Goal: Task Accomplishment & Management: Manage account settings

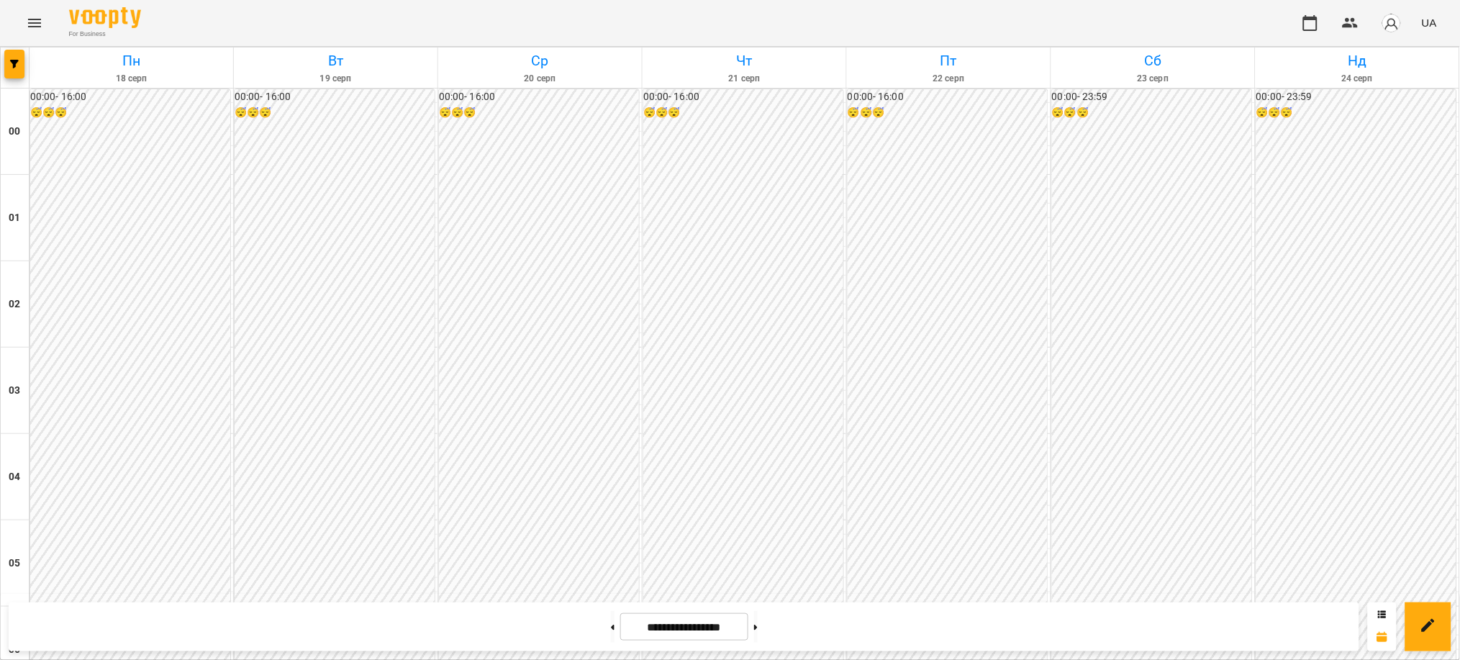
scroll to position [1342, 0]
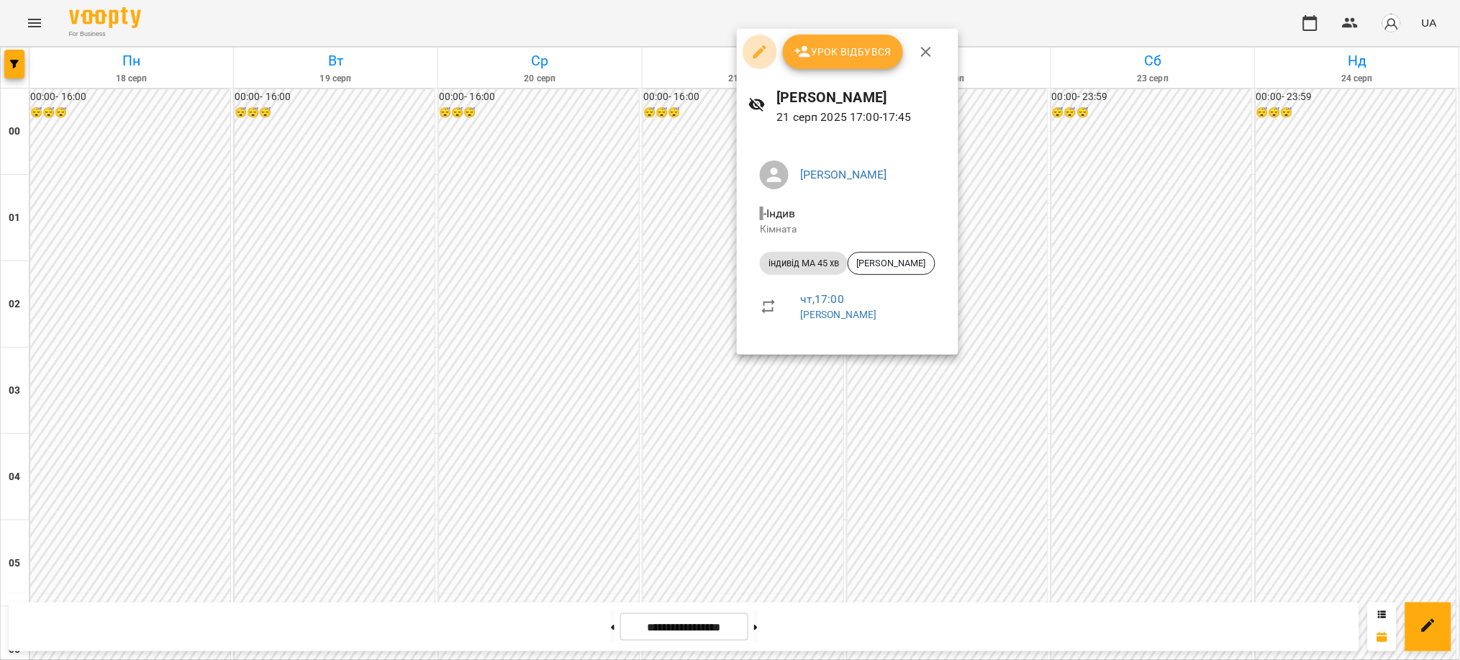
click at [757, 50] on icon "button" at bounding box center [759, 51] width 17 height 17
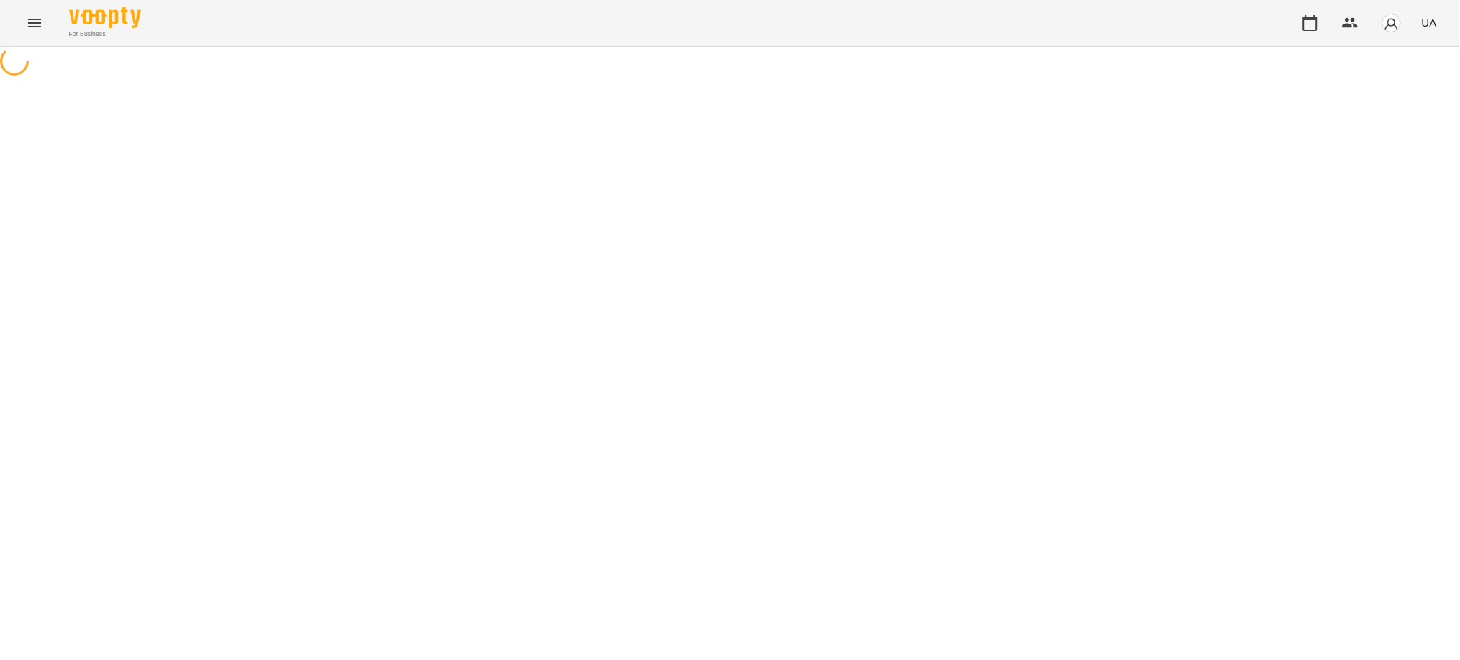
select select "**********"
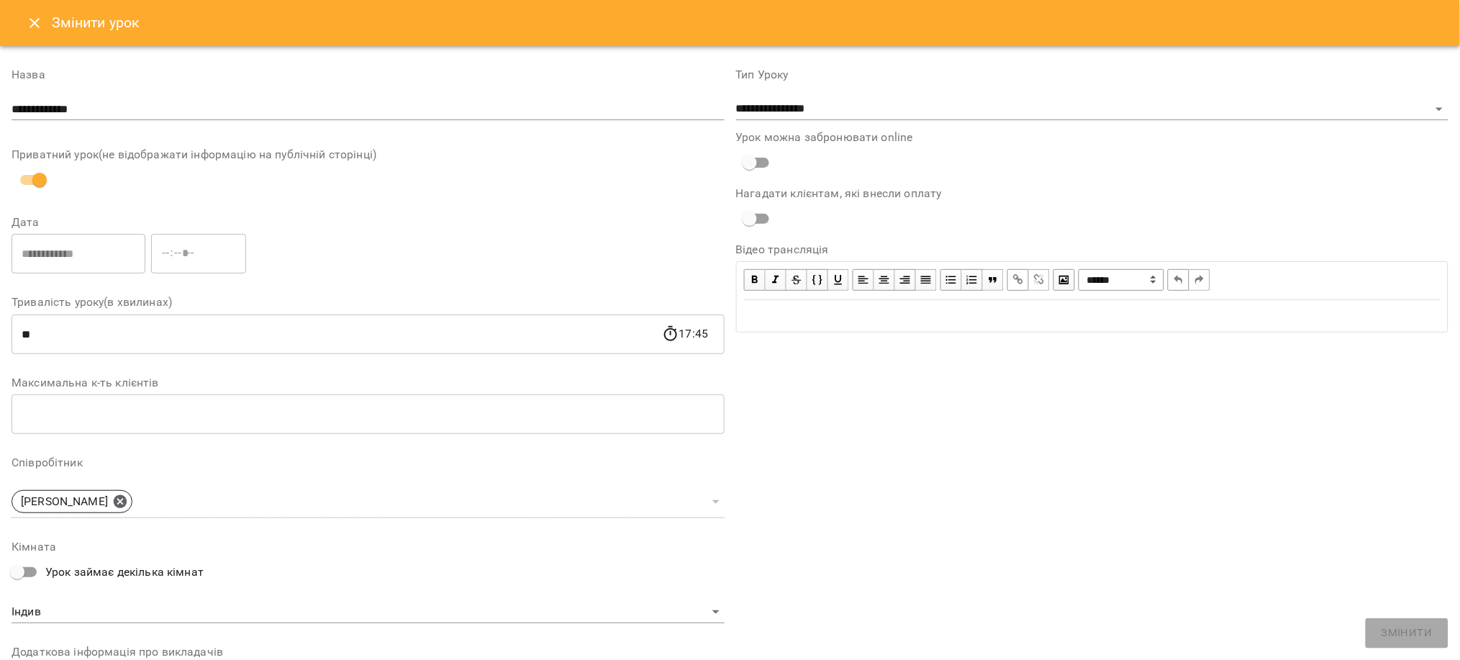
click at [33, 18] on icon "Close" at bounding box center [34, 22] width 17 height 17
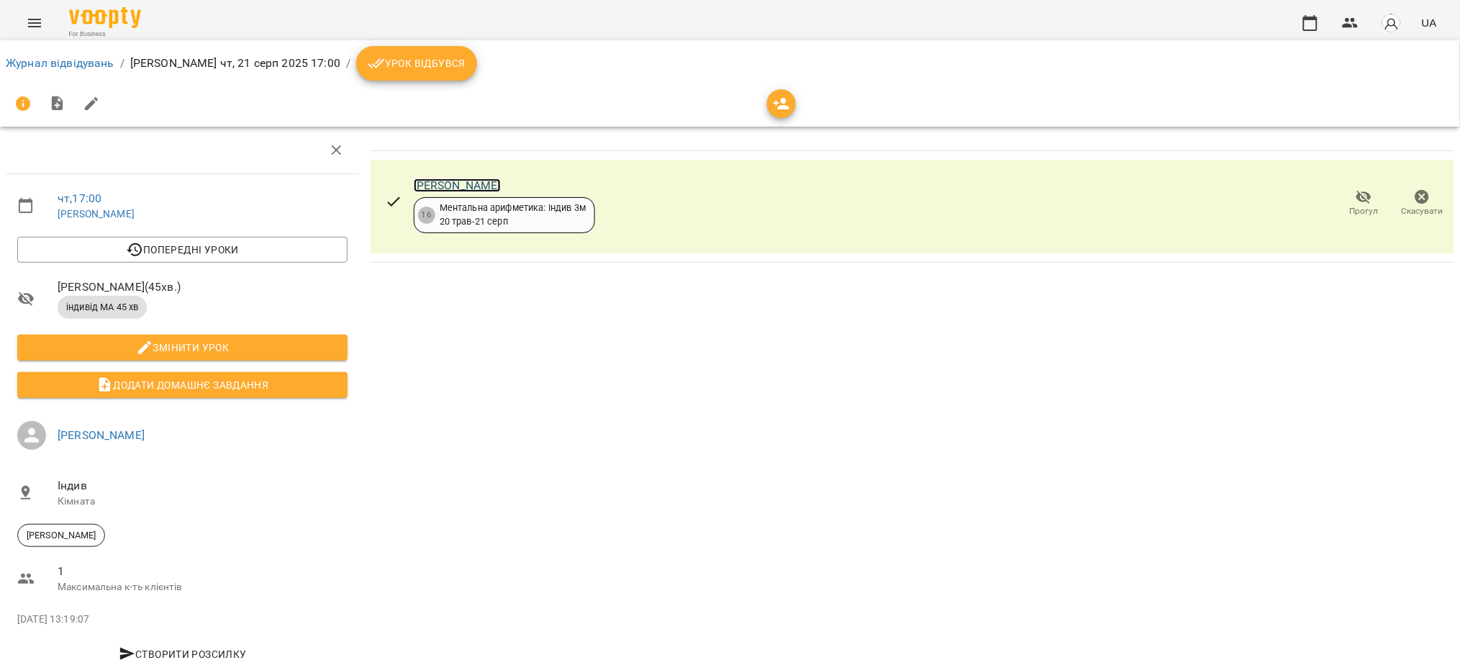
click at [450, 183] on link "[PERSON_NAME]" at bounding box center [457, 185] width 87 height 14
click at [58, 60] on link "Журнал відвідувань" at bounding box center [60, 63] width 109 height 14
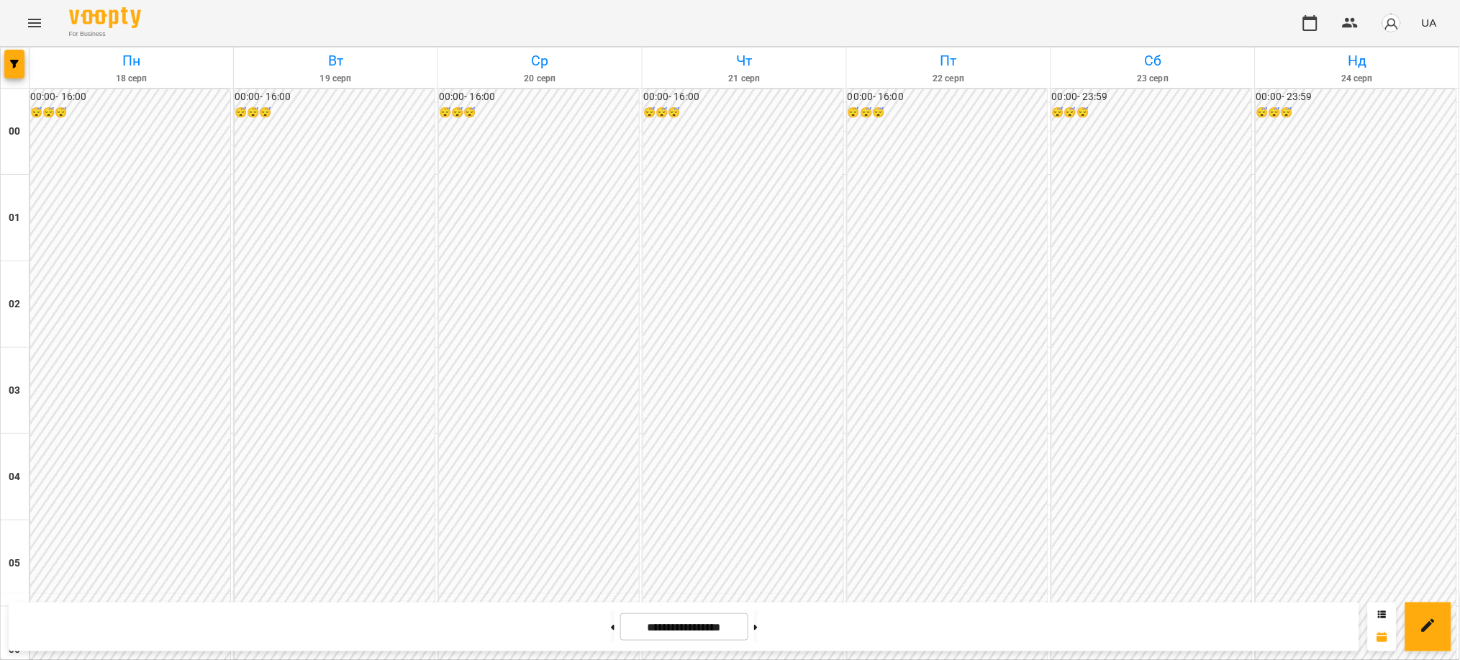
scroll to position [1534, 0]
click at [757, 620] on button at bounding box center [756, 627] width 4 height 32
click at [611, 630] on button at bounding box center [613, 627] width 4 height 32
type input "**********"
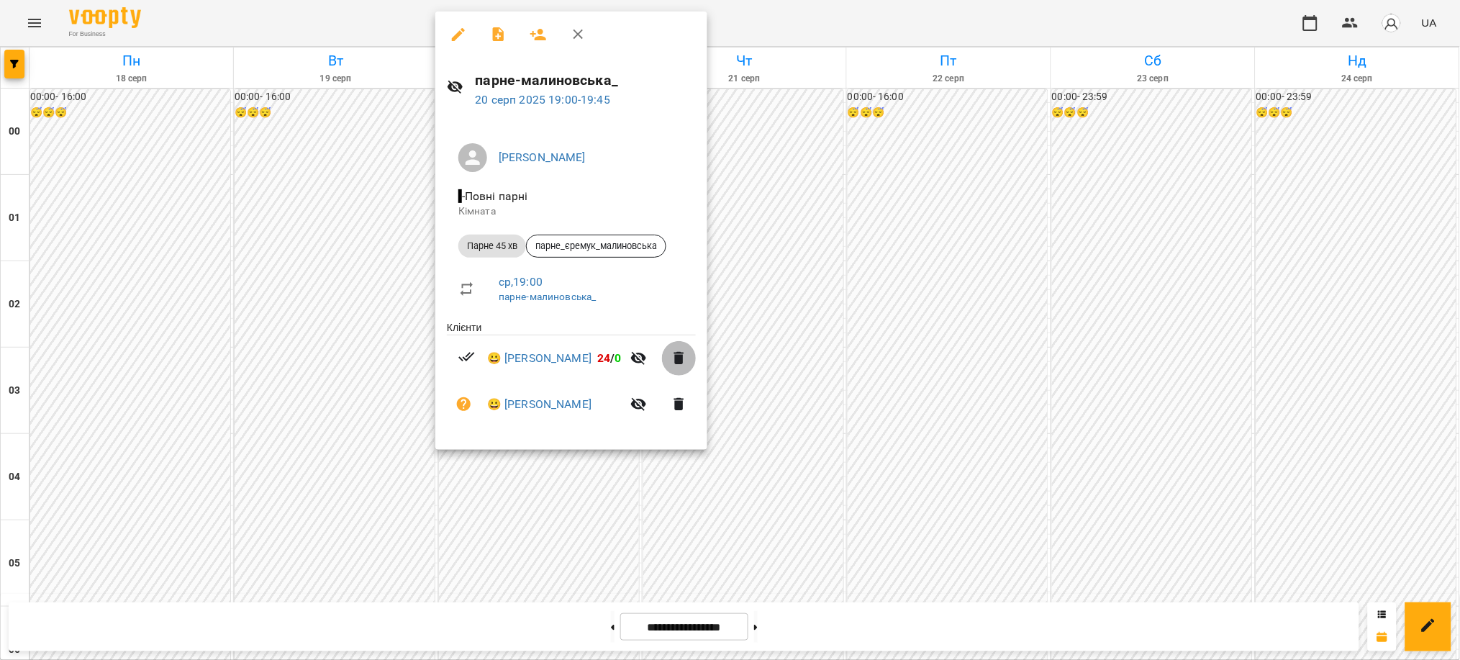
click at [688, 358] on icon "button" at bounding box center [678, 358] width 17 height 17
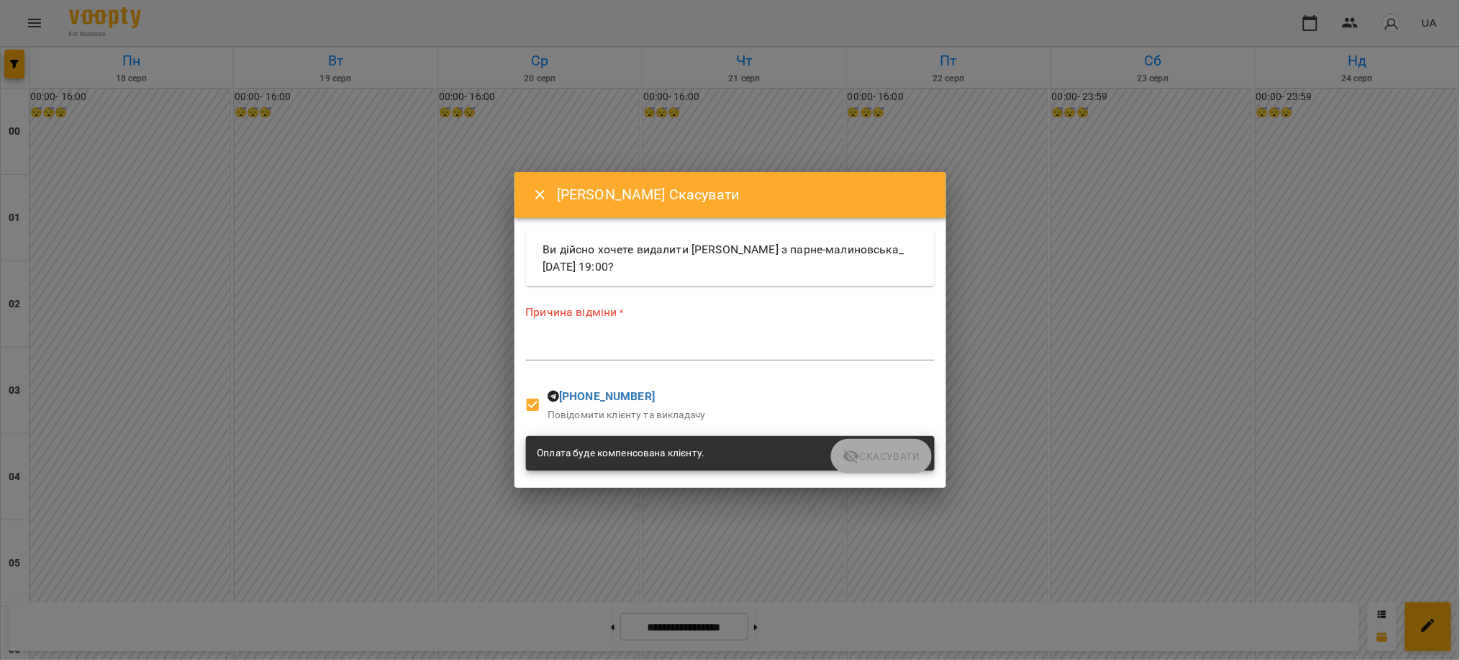
click at [671, 345] on textarea at bounding box center [730, 349] width 409 height 14
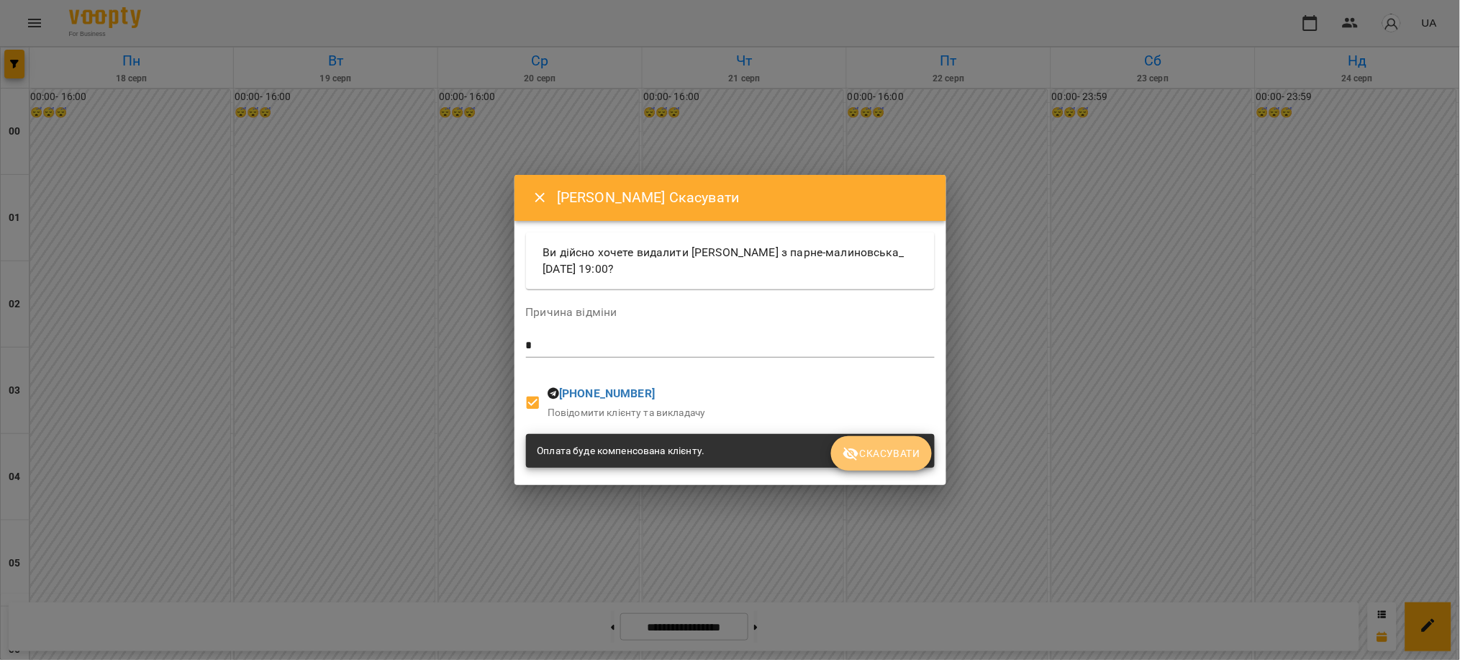
click at [877, 447] on span "Скасувати" at bounding box center [880, 453] width 77 height 17
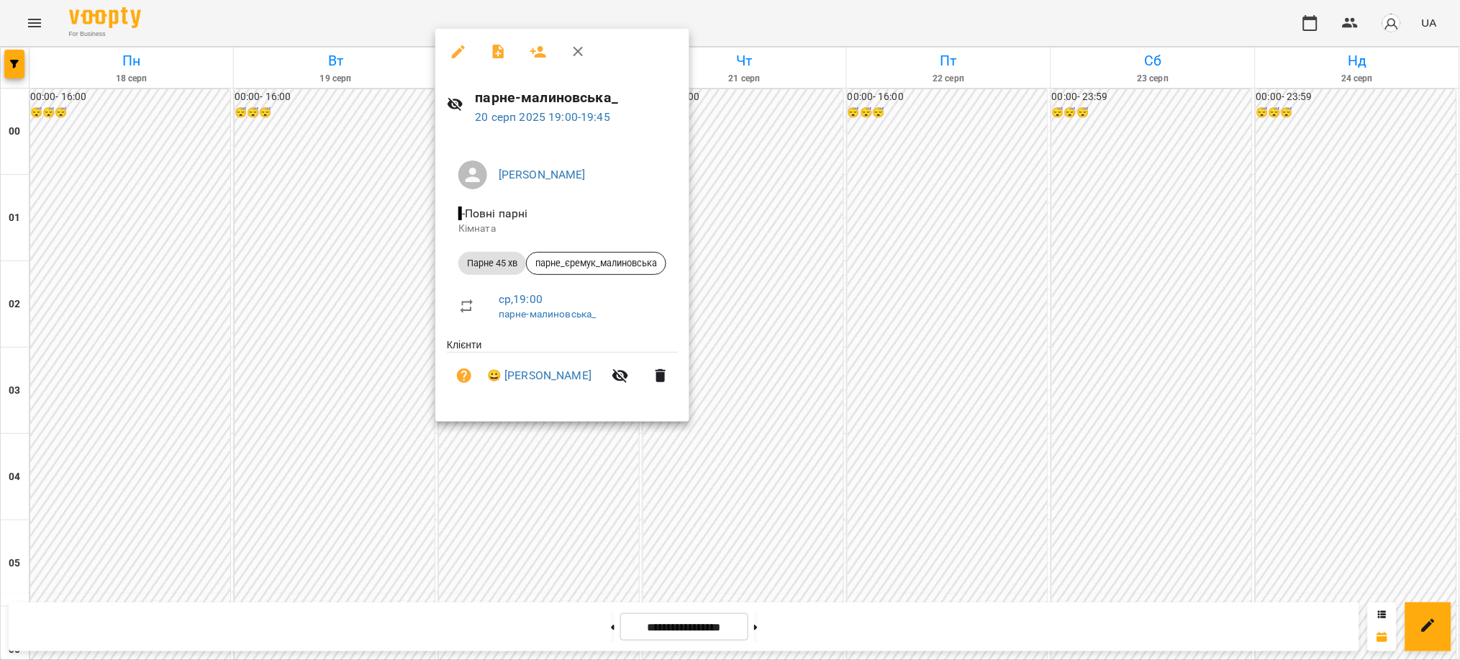
click at [550, 531] on div at bounding box center [730, 330] width 1460 height 660
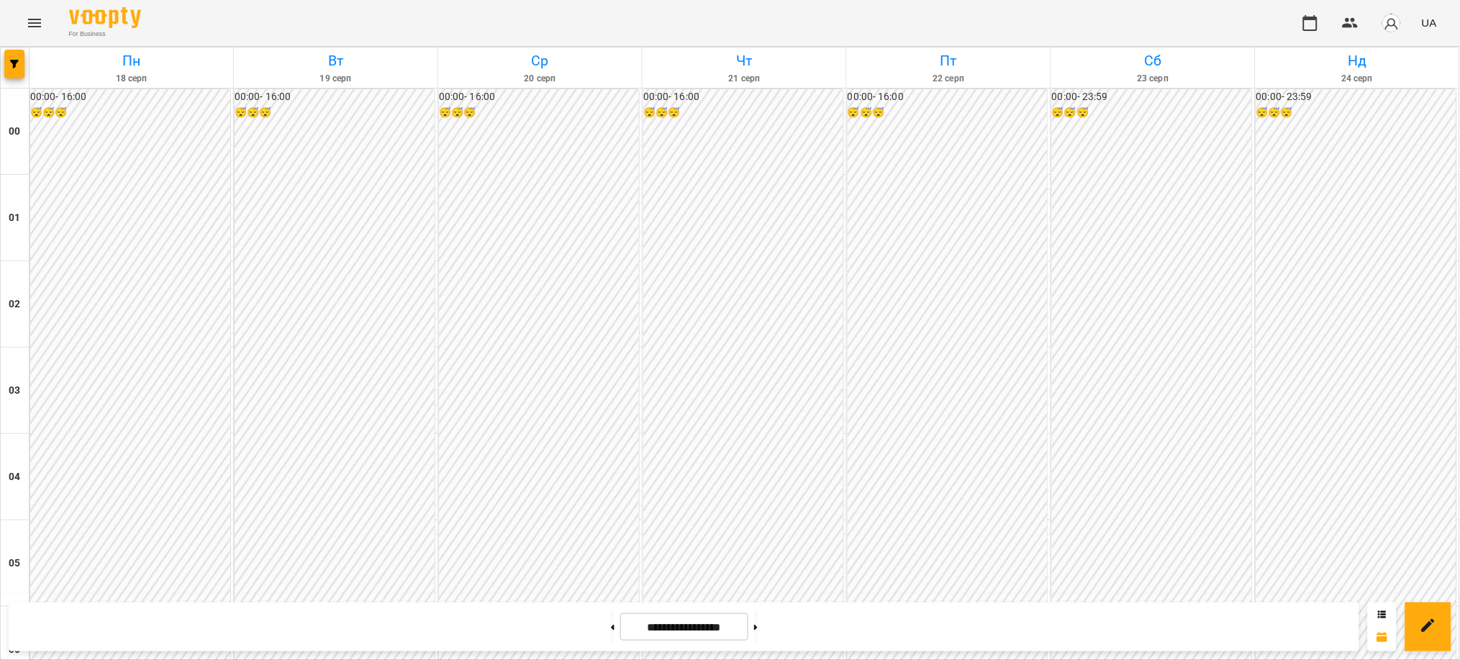
scroll to position [1534, 0]
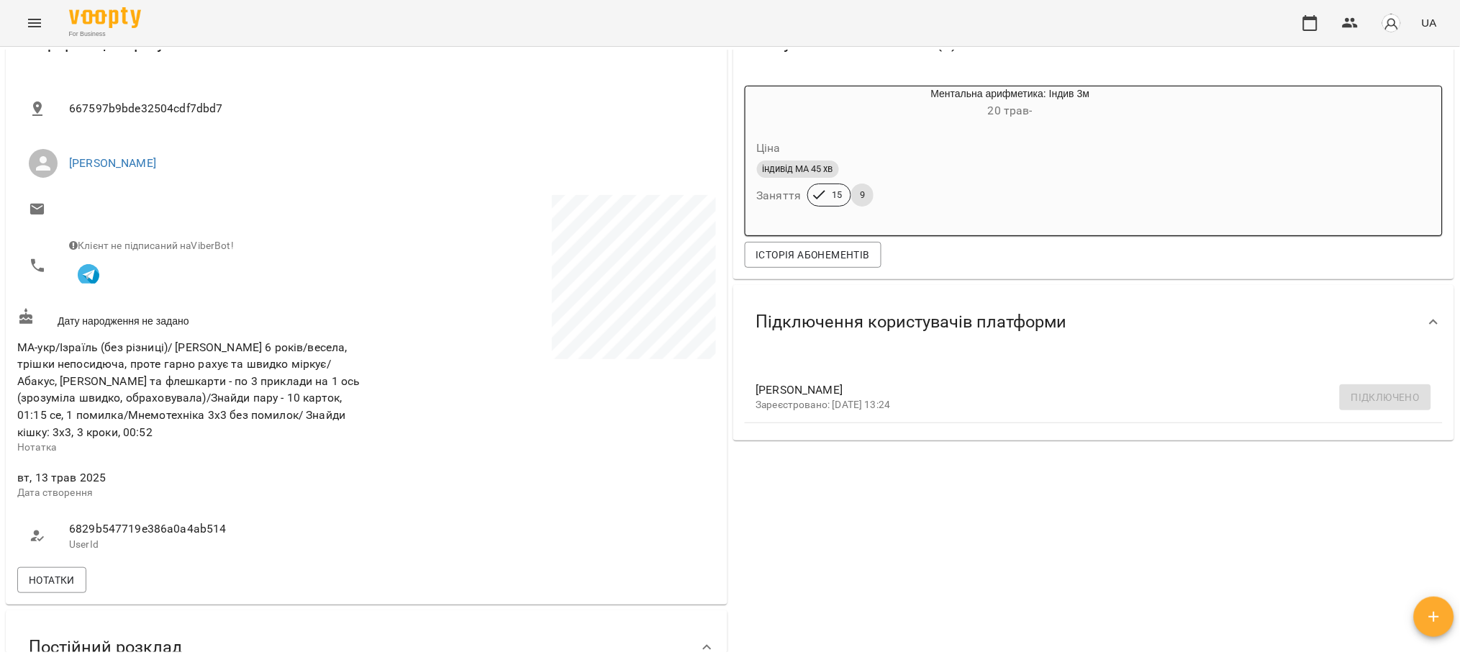
scroll to position [191, 0]
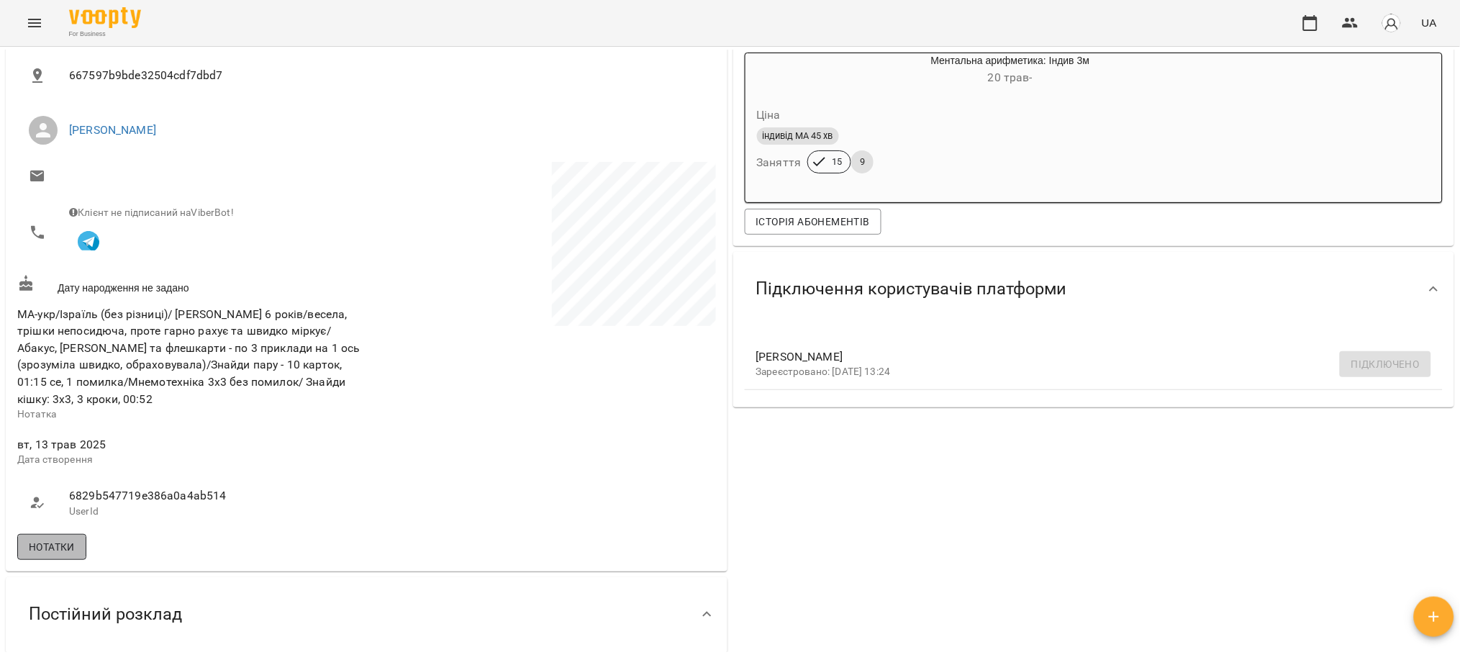
click at [35, 546] on span "Нотатки" at bounding box center [52, 546] width 46 height 17
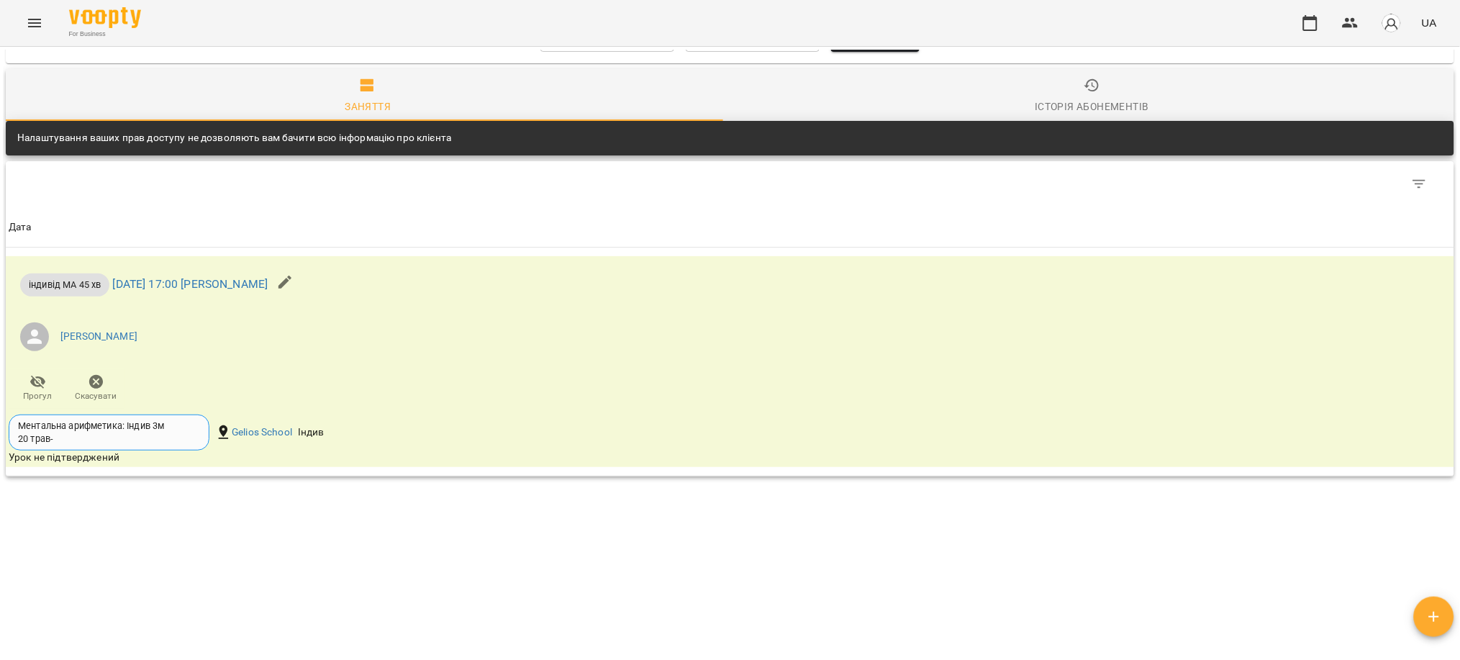
scroll to position [1601, 0]
